Goal: Find specific page/section: Find specific page/section

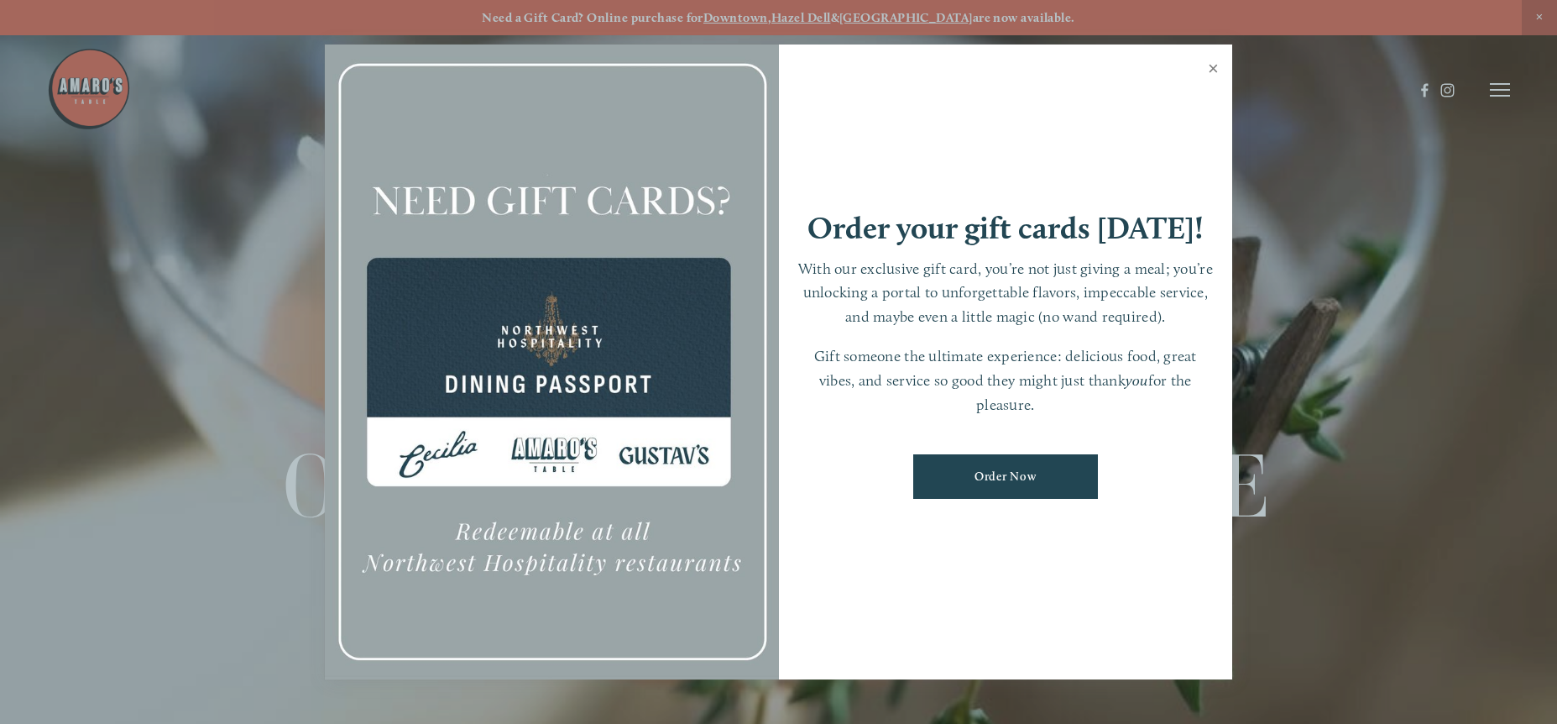
click at [1215, 69] on link "Close" at bounding box center [1213, 70] width 33 height 47
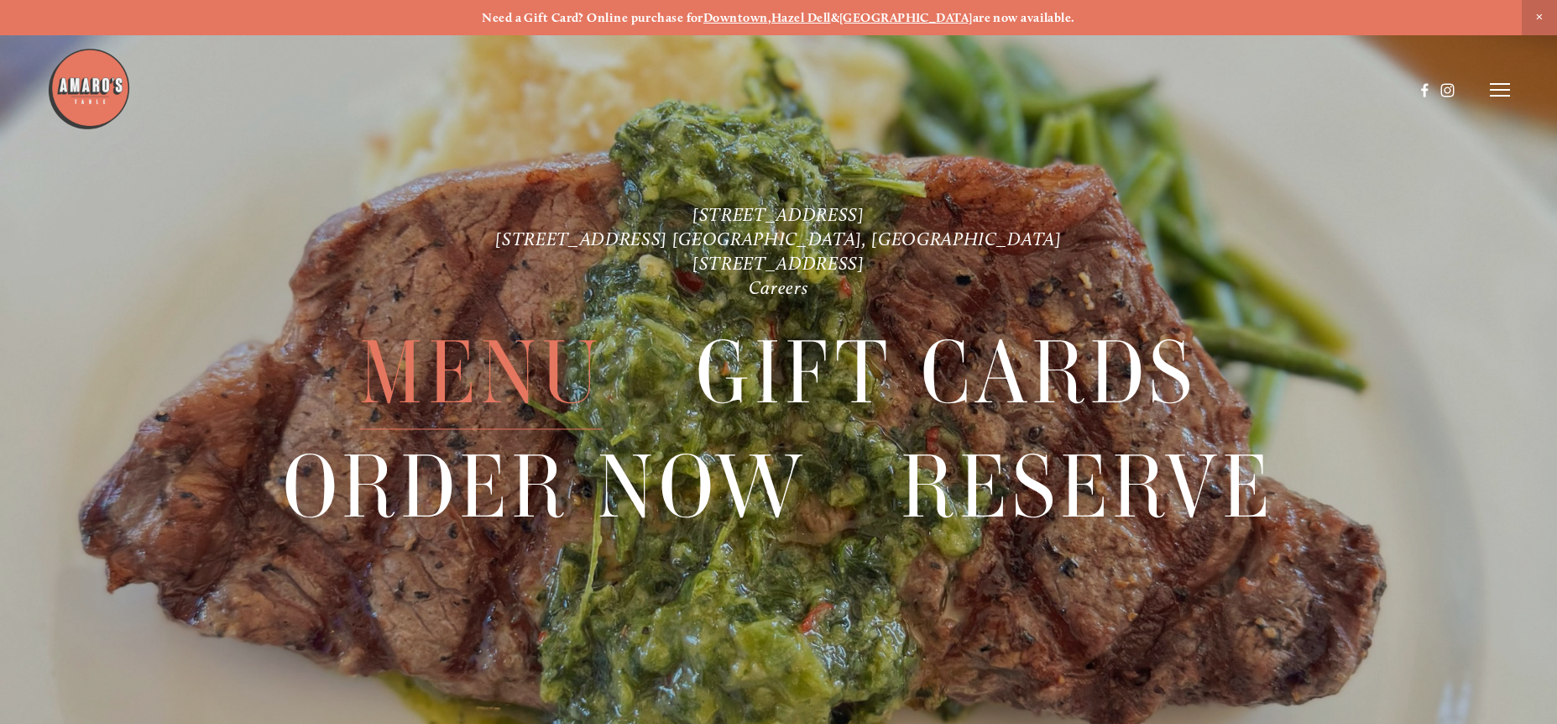
click at [520, 358] on span "Menu" at bounding box center [480, 373] width 243 height 112
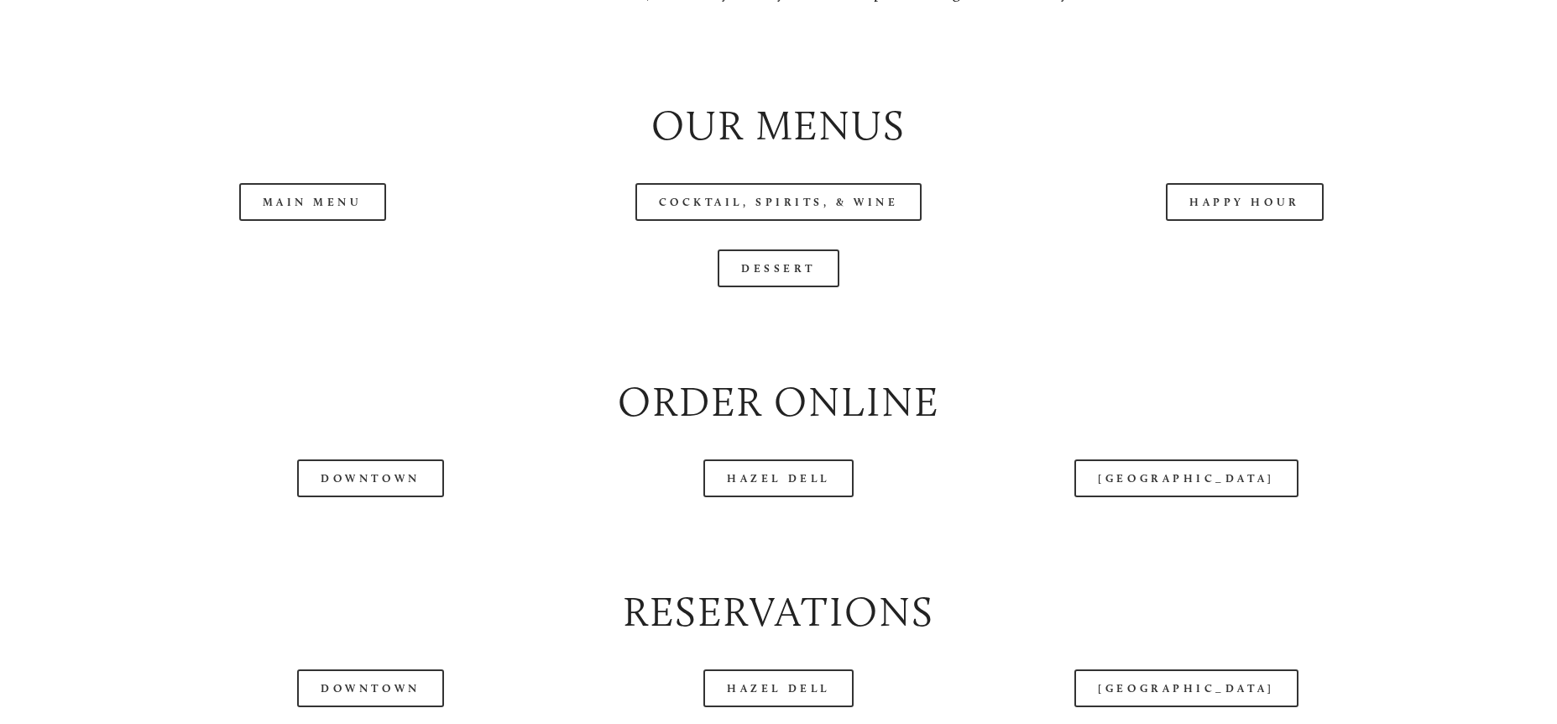
scroll to position [2015, 0]
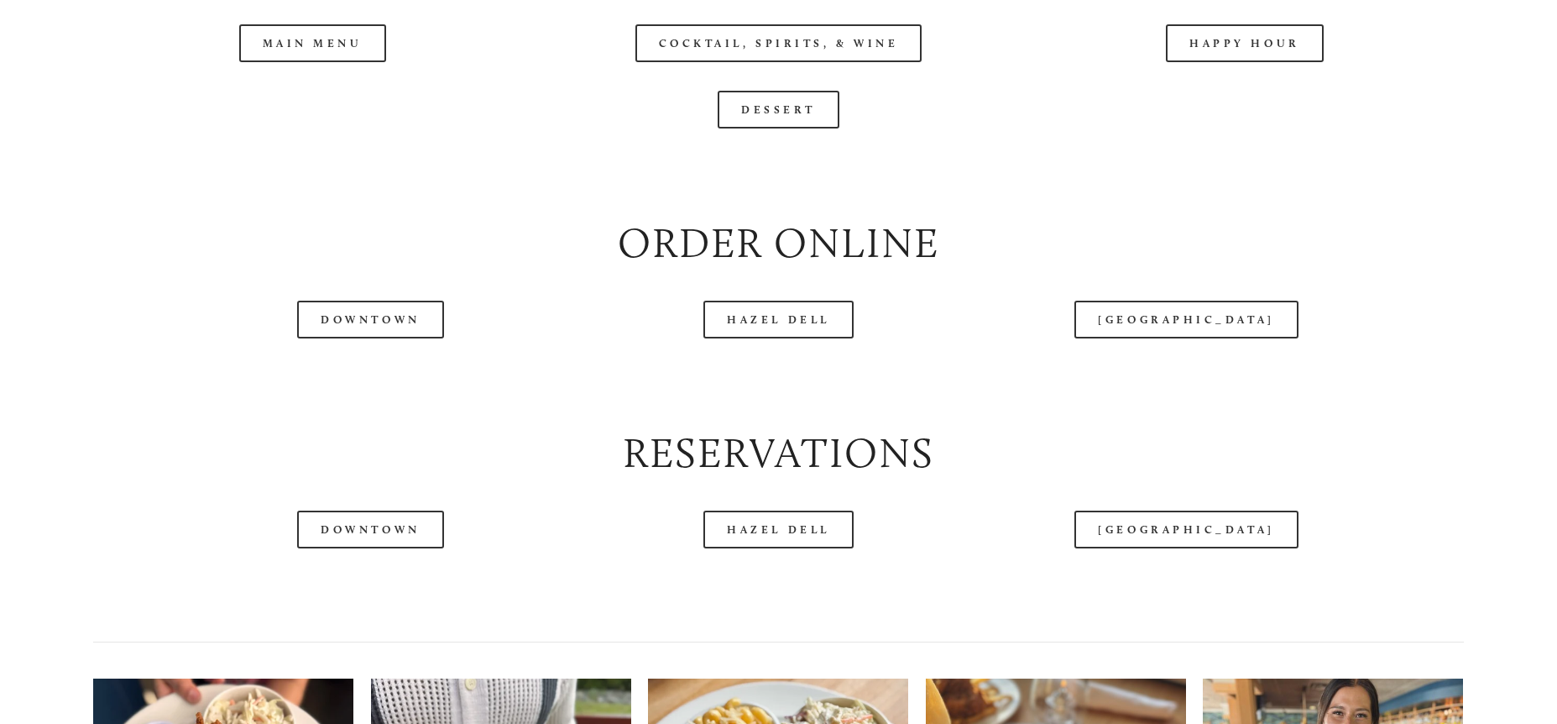
click at [327, 104] on header "Menu Order Now Visit Gallery 0" at bounding box center [779, 48] width 1464 height 180
click at [327, 98] on header "Menu Order Now Visit Gallery 0" at bounding box center [779, 48] width 1464 height 180
click at [316, 101] on header "Menu Order Now Visit Gallery 0" at bounding box center [779, 48] width 1464 height 180
click at [316, 89] on div at bounding box center [730, 48] width 1367 height 86
click at [379, 338] on link "Downtown" at bounding box center [370, 319] width 146 height 38
